Goal: Information Seeking & Learning: Understand process/instructions

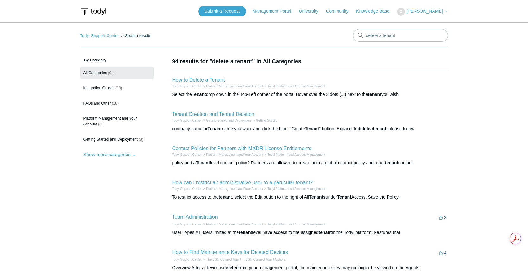
click at [206, 77] on h2 "How to Delete a Tenant" at bounding box center [198, 80] width 53 height 8
click at [206, 80] on link "How to Delete a Tenant" at bounding box center [198, 79] width 53 height 5
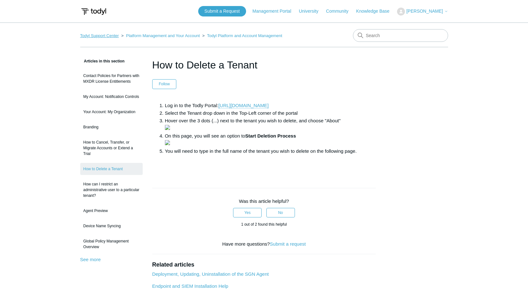
click at [107, 35] on link "Todyl Support Center" at bounding box center [99, 35] width 39 height 5
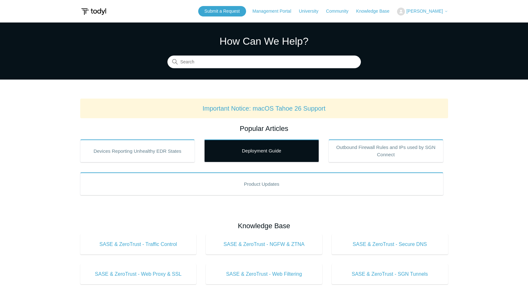
click at [255, 155] on link "Deployment Guide" at bounding box center [261, 151] width 115 height 23
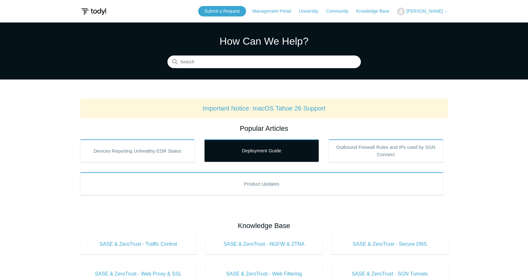
click at [232, 146] on link "Deployment Guide" at bounding box center [261, 151] width 115 height 23
click at [265, 154] on link "Deployment Guide" at bounding box center [261, 151] width 115 height 23
